Goal: Task Accomplishment & Management: Manage account settings

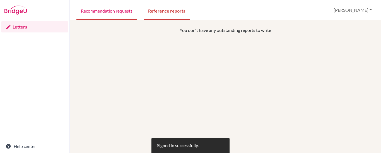
click at [127, 14] on link "Recommendation requests" at bounding box center [106, 10] width 61 height 19
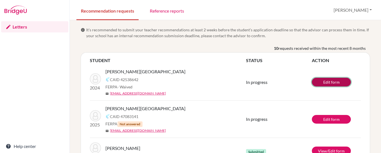
click at [339, 83] on link "Edit form" at bounding box center [331, 82] width 39 height 9
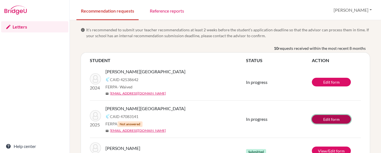
click at [320, 119] on link "Edit form" at bounding box center [331, 119] width 39 height 9
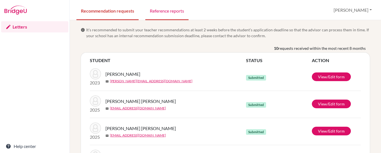
click at [170, 8] on link "Reference reports" at bounding box center [166, 10] width 43 height 19
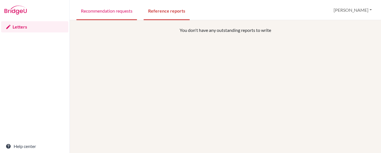
click at [121, 13] on link "Recommendation requests" at bounding box center [106, 10] width 61 height 19
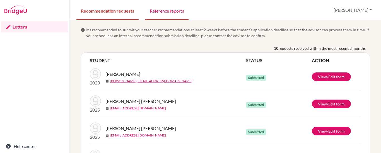
click at [162, 16] on link "Reference reports" at bounding box center [166, 10] width 43 height 19
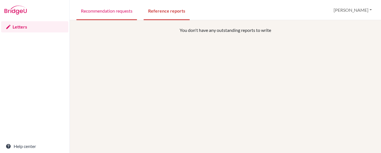
click at [117, 18] on link "Recommendation requests" at bounding box center [106, 10] width 61 height 19
